Goal: Task Accomplishment & Management: Manage account settings

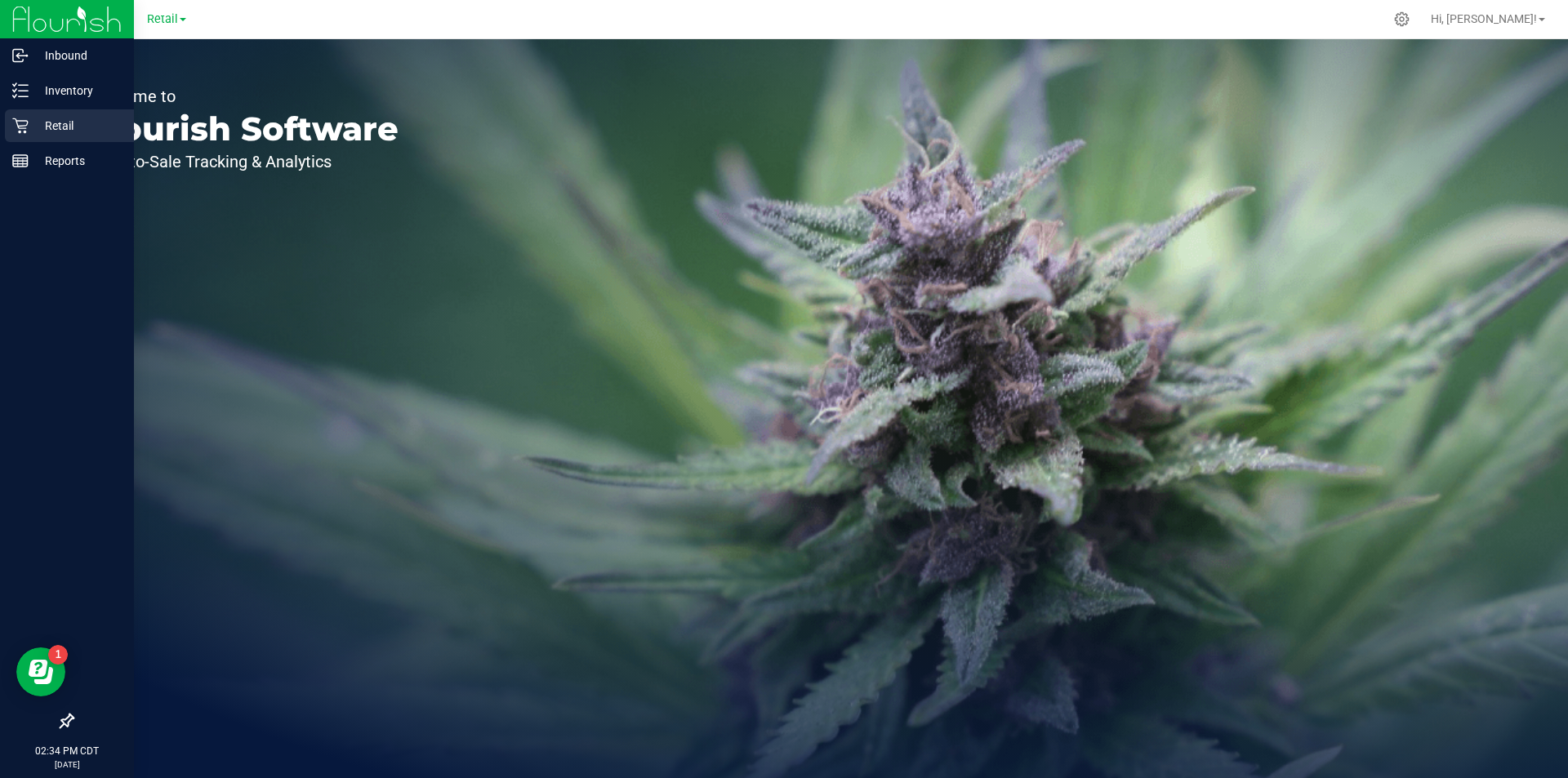
drag, startPoint x: 51, startPoint y: 122, endPoint x: 77, endPoint y: 121, distance: 26.0
click at [53, 122] on p "Retail" at bounding box center [78, 126] width 98 height 19
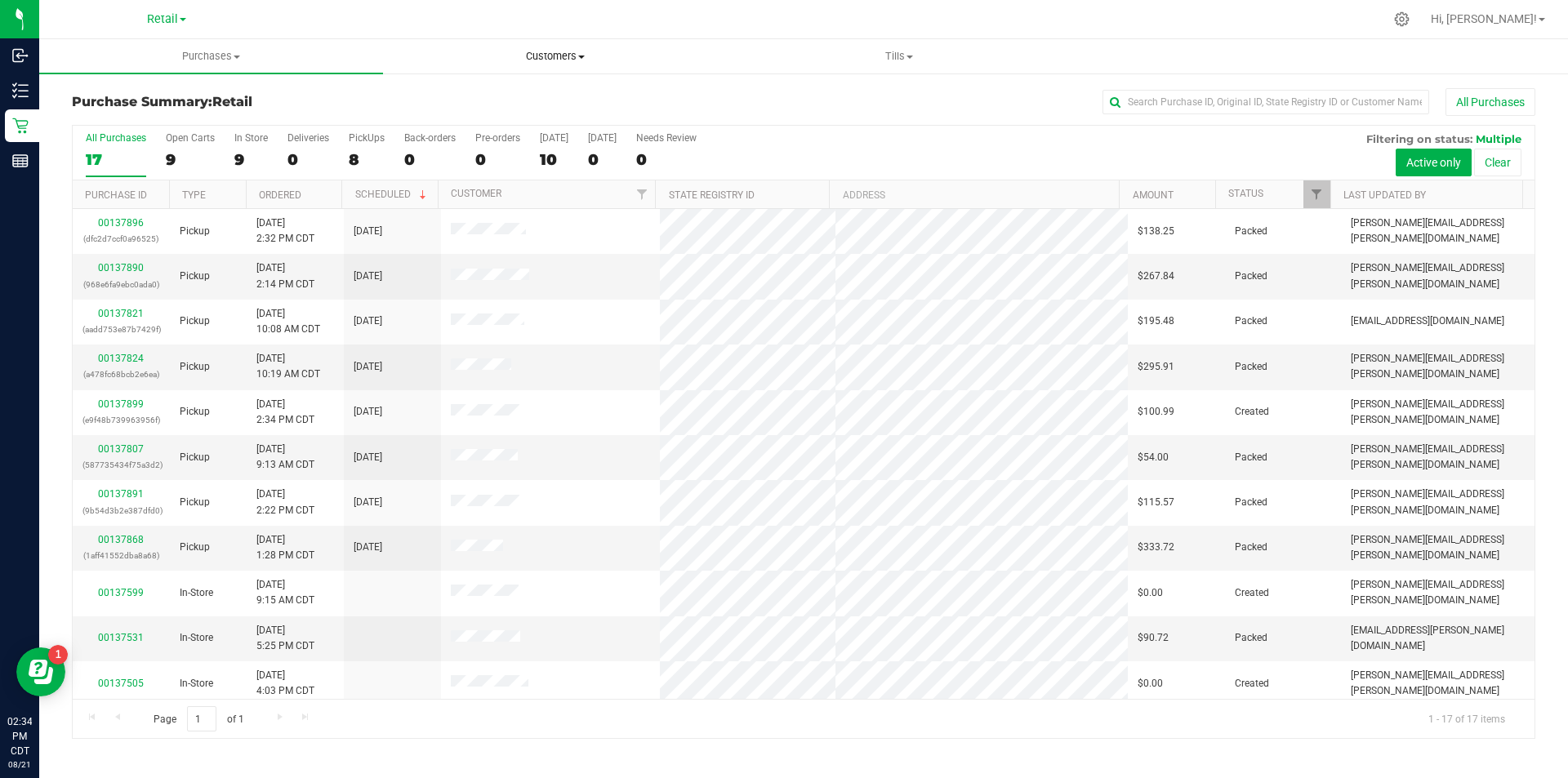
click at [551, 49] on span "Customers" at bounding box center [555, 56] width 342 height 14
click at [489, 91] on span "All customers" at bounding box center [442, 98] width 118 height 13
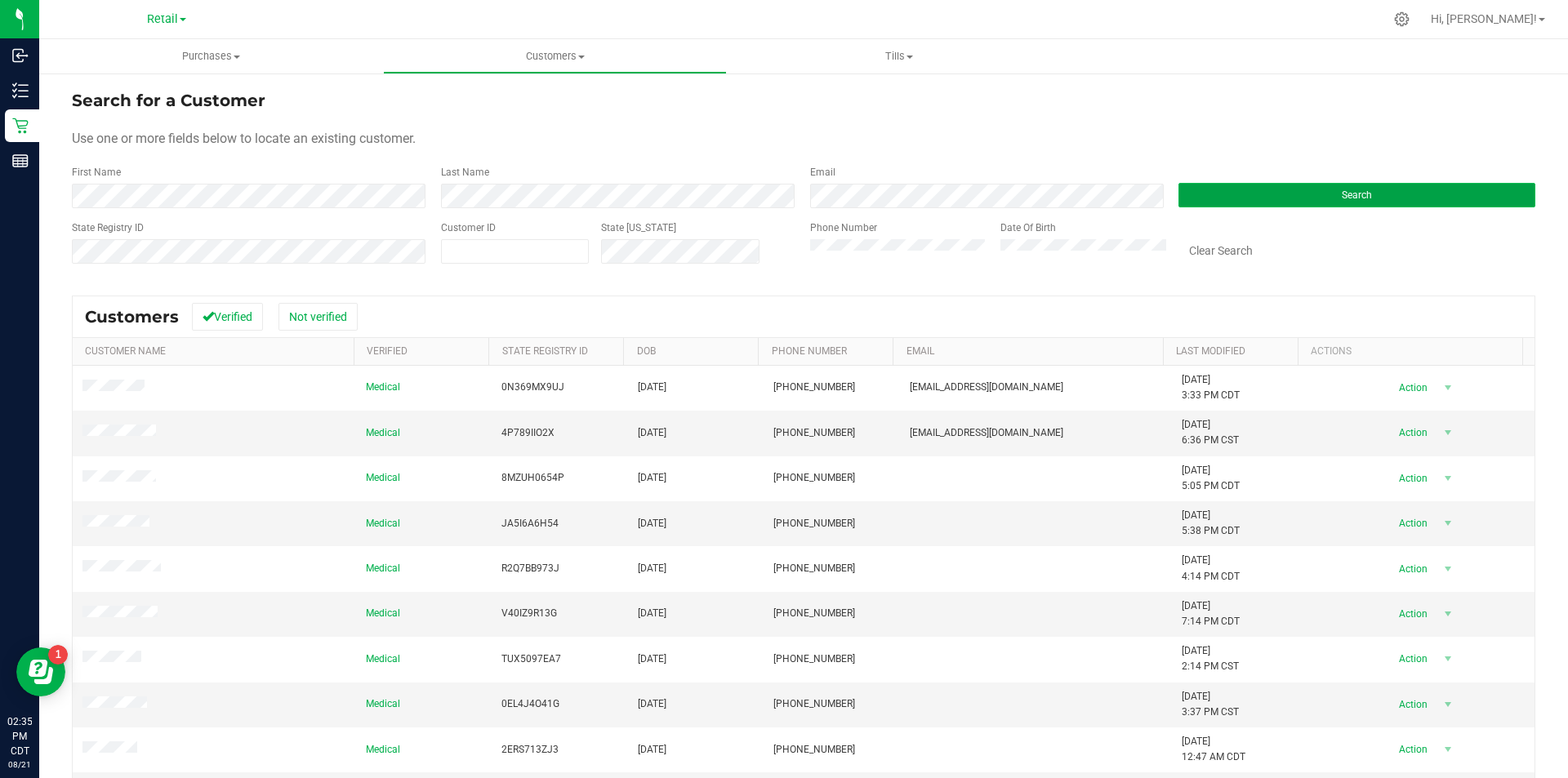
click at [1239, 194] on button "Search" at bounding box center [1356, 195] width 356 height 25
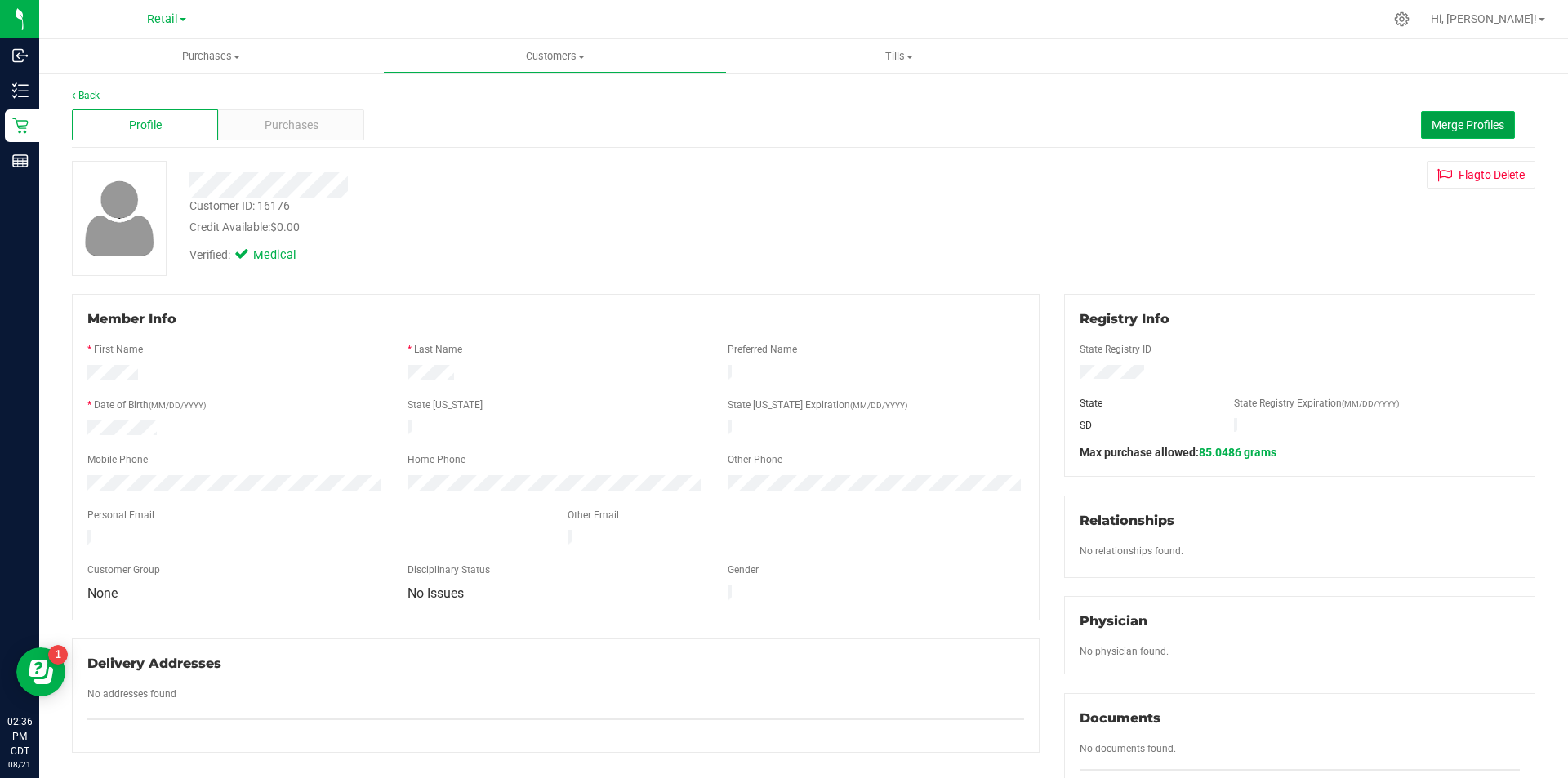
click at [1457, 113] on button "Merge Profiles" at bounding box center [1467, 125] width 94 height 28
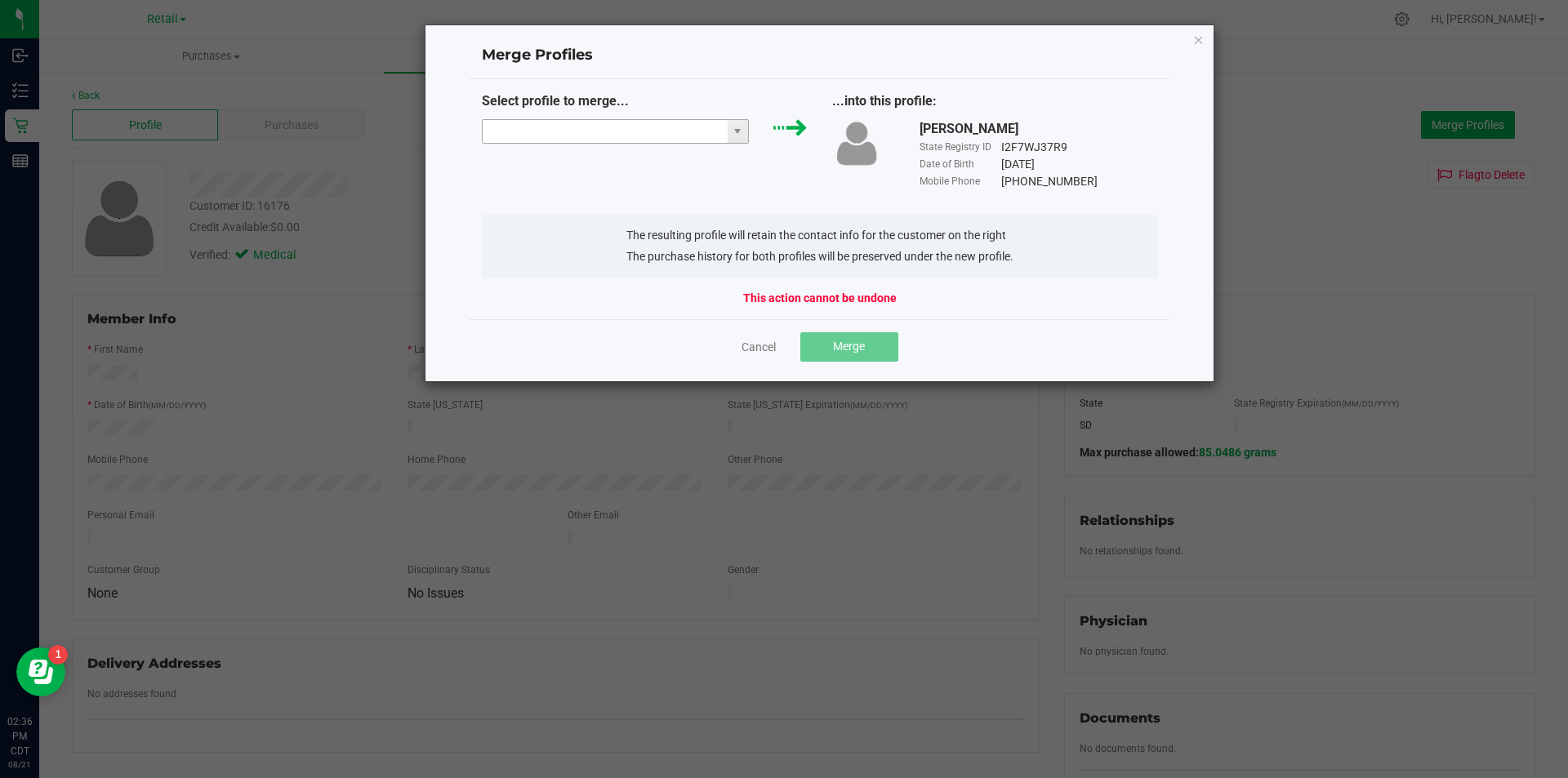
click at [627, 127] on input "NO DATA FOUND" at bounding box center [605, 131] width 245 height 23
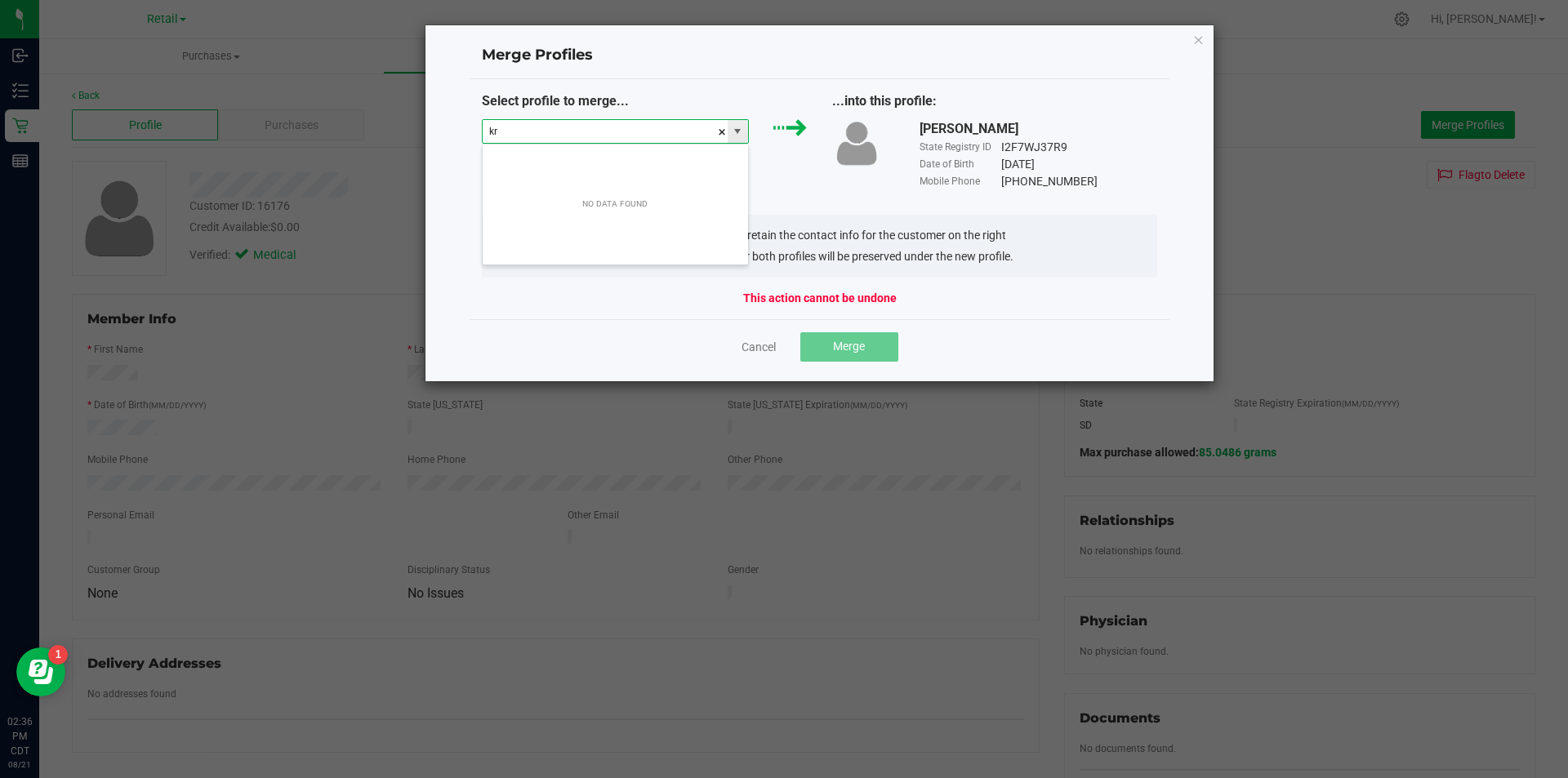
scroll to position [25, 268]
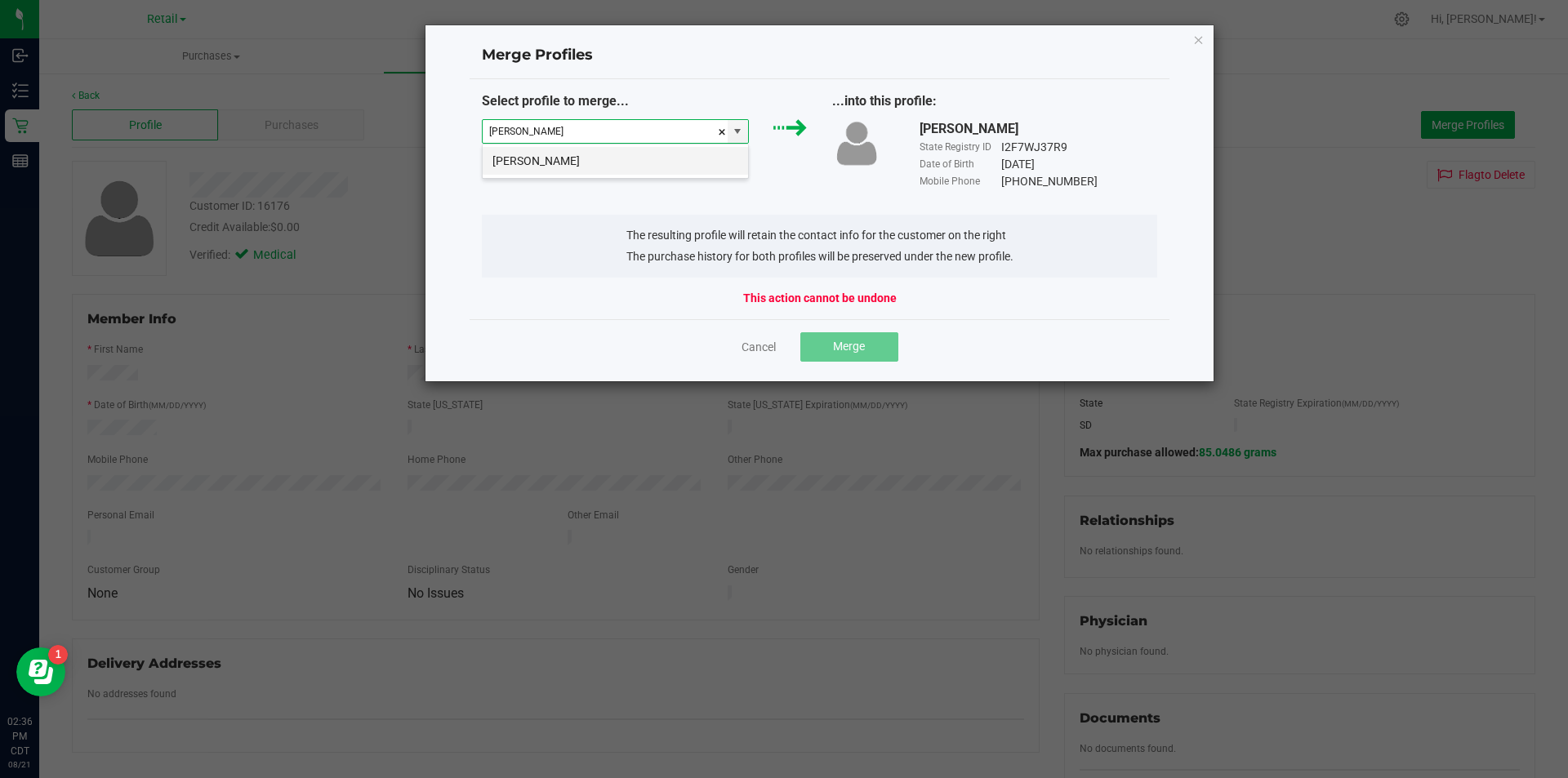
click at [597, 169] on li "[PERSON_NAME]" at bounding box center [615, 160] width 265 height 28
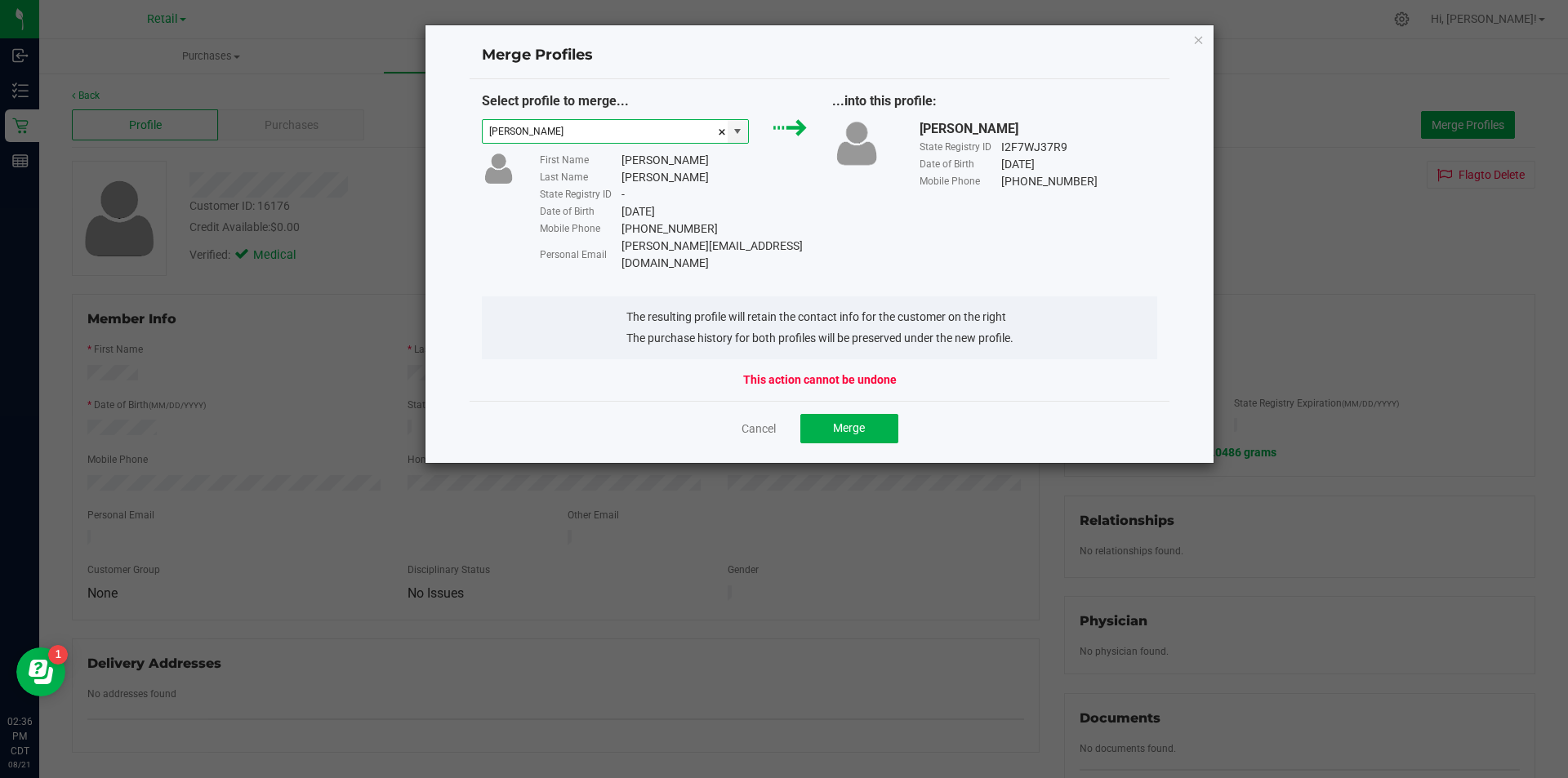
type input "[PERSON_NAME]"
click at [857, 422] on span "Merge" at bounding box center [848, 428] width 32 height 13
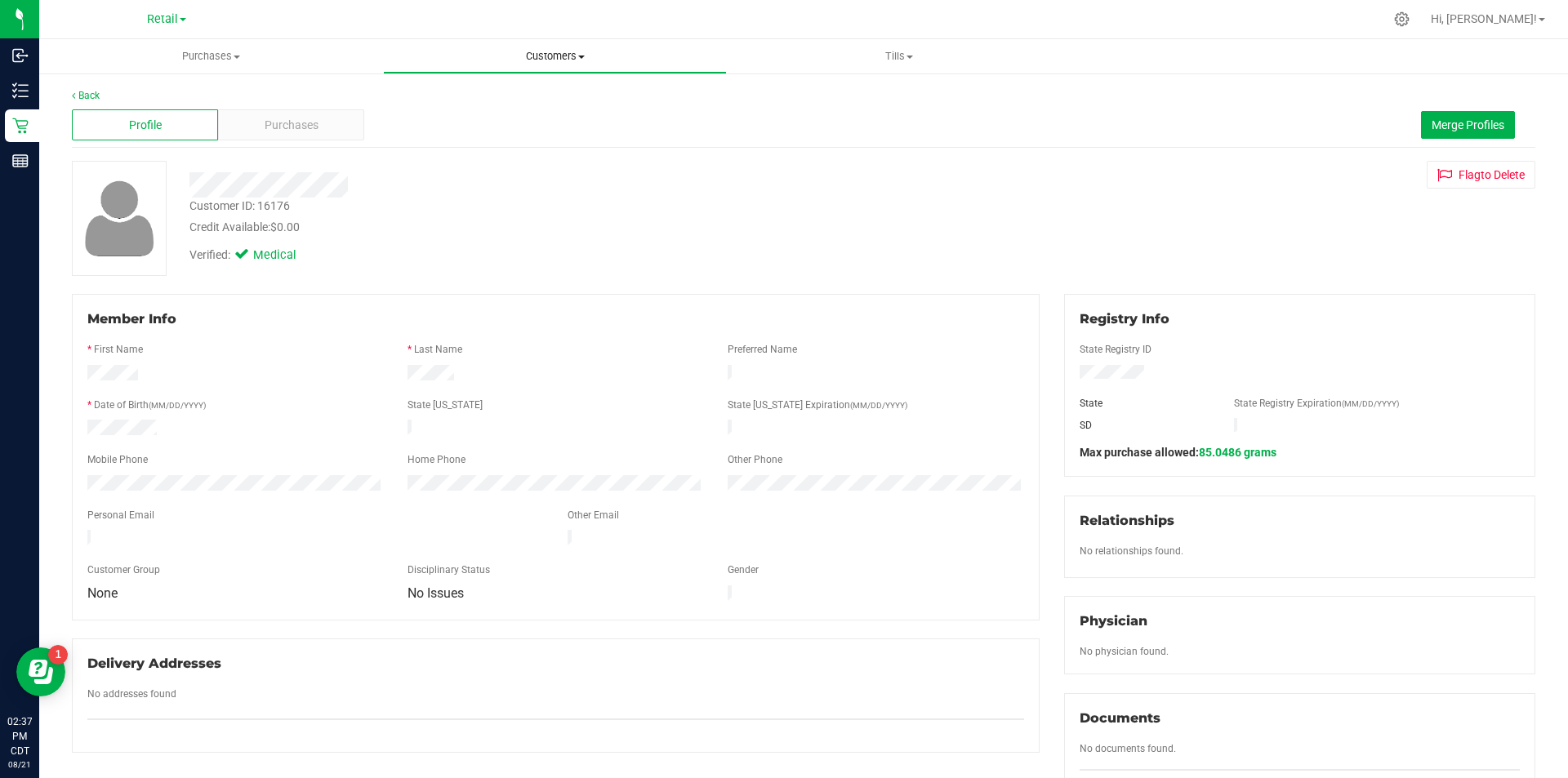
click at [554, 58] on span "Customers" at bounding box center [555, 56] width 342 height 14
click at [493, 95] on span "All customers" at bounding box center [442, 98] width 118 height 13
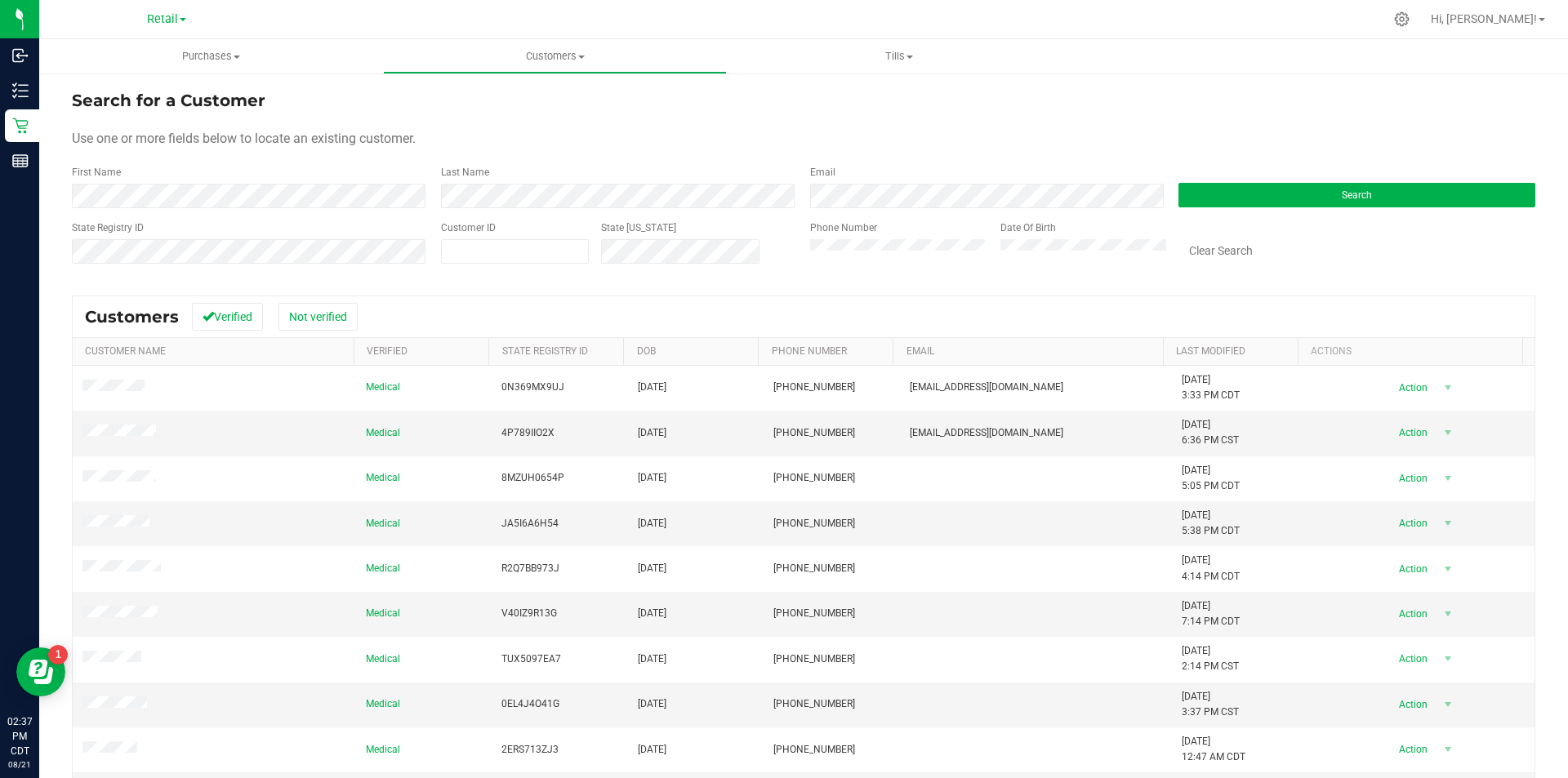
drag, startPoint x: 330, startPoint y: 172, endPoint x: 330, endPoint y: 183, distance: 11.0
click at [330, 173] on div "First Name" at bounding box center [250, 186] width 356 height 43
click at [1262, 204] on button "Search" at bounding box center [1356, 195] width 356 height 25
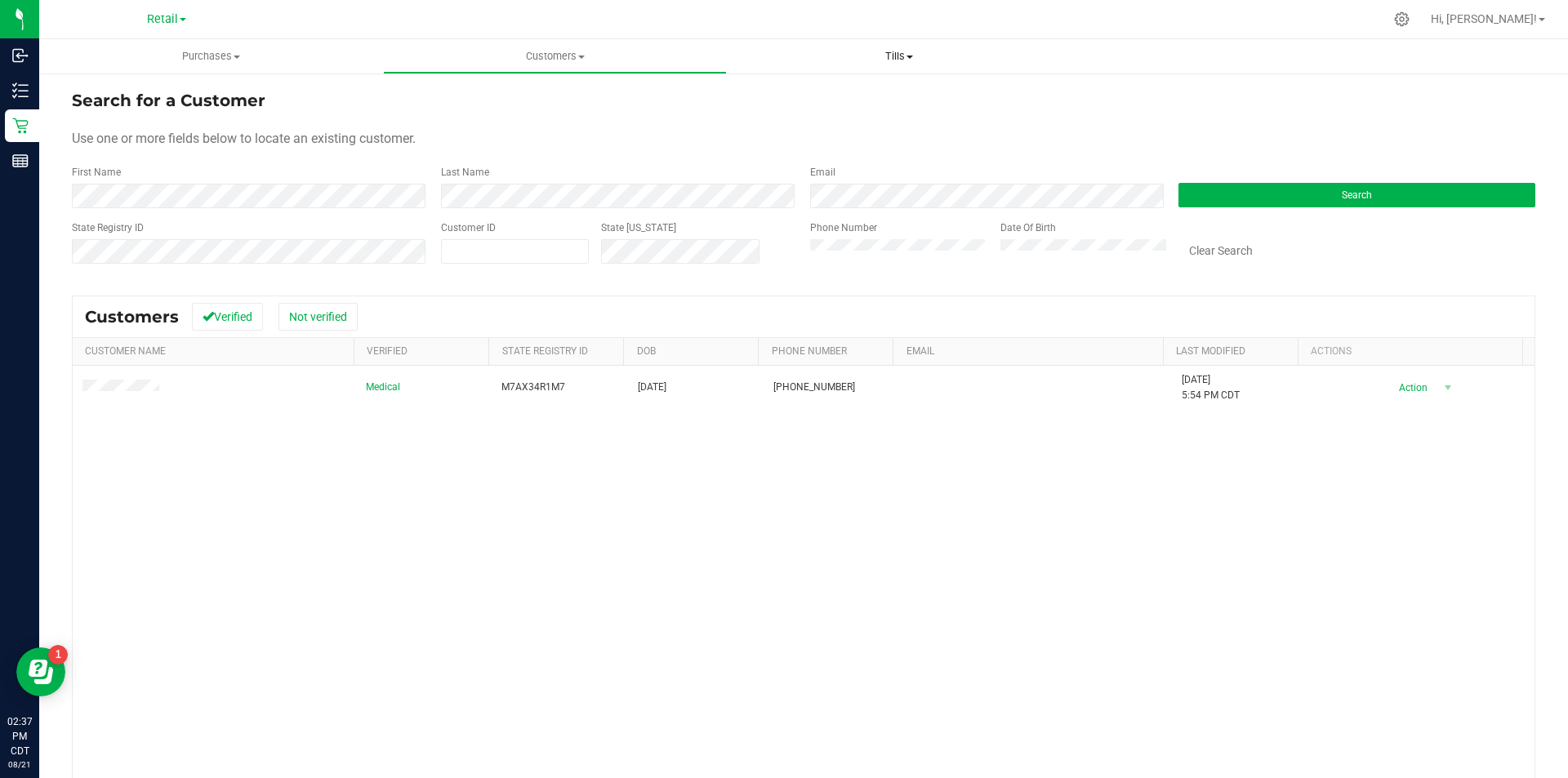
click at [895, 47] on uib-tab-heading "Tills Manage tills" at bounding box center [898, 57] width 342 height 33
click at [836, 92] on li "Manage tills" at bounding box center [898, 99] width 344 height 19
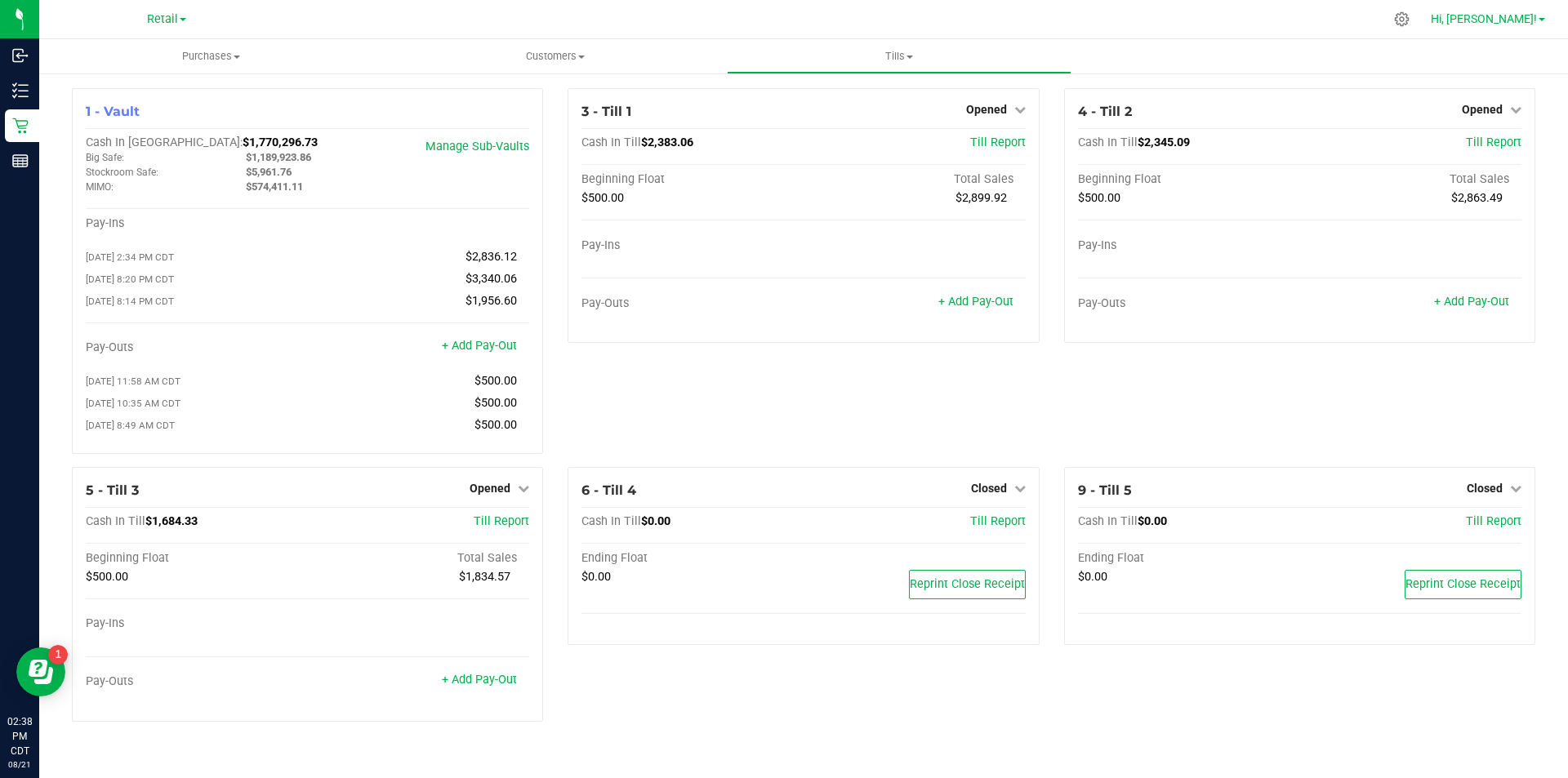
click at [1496, 23] on span "Hi, [PERSON_NAME]!" at bounding box center [1483, 19] width 106 height 13
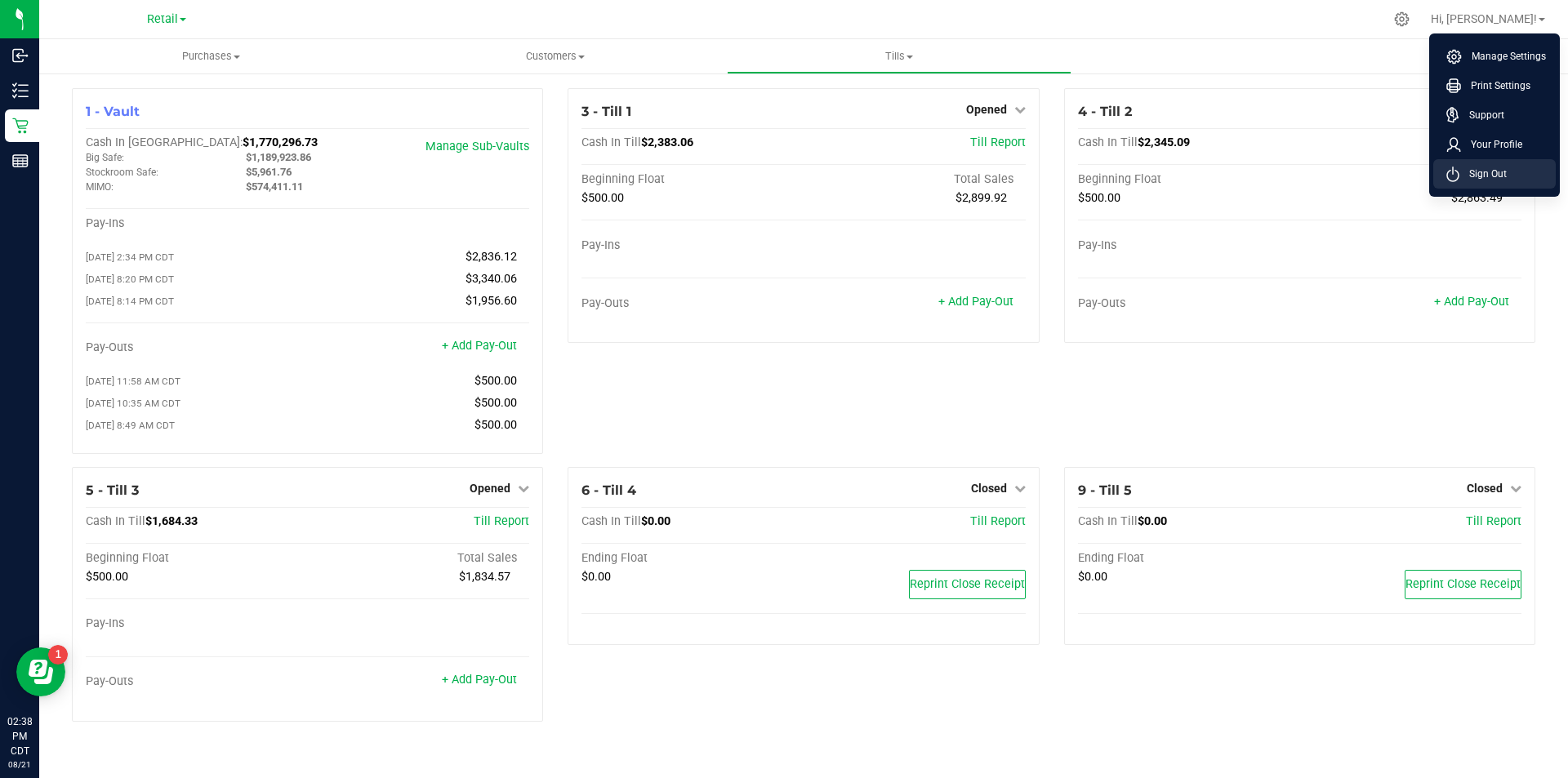
click at [1476, 165] on li "Sign Out" at bounding box center [1494, 173] width 123 height 30
